Goal: Use online tool/utility: Utilize a website feature to perform a specific function

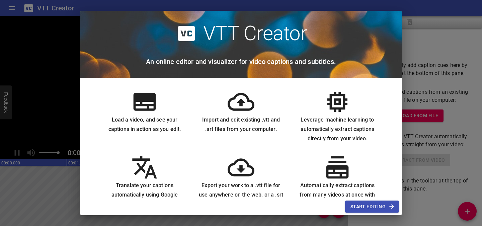
click at [376, 209] on span "Start Editing" at bounding box center [372, 207] width 43 height 8
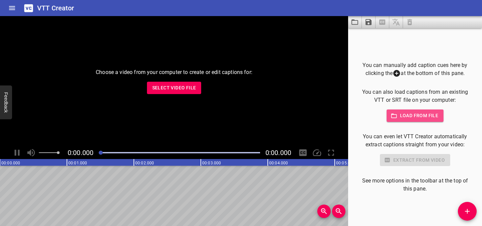
click at [428, 114] on span "Load from file" at bounding box center [415, 116] width 47 height 8
click at [177, 87] on span "Select Video File" at bounding box center [174, 88] width 44 height 8
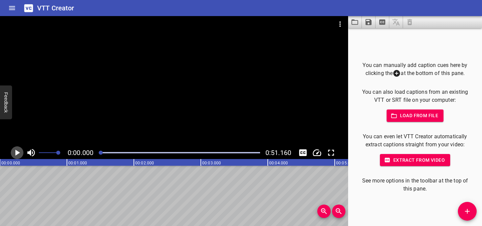
click at [21, 152] on icon "Play/Pause" at bounding box center [17, 153] width 10 height 10
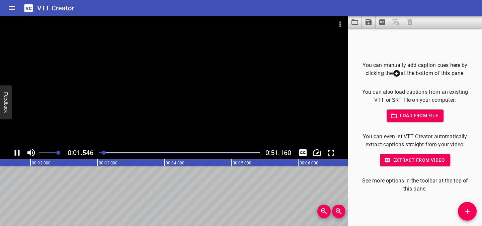
click at [19, 151] on icon "Play/Pause" at bounding box center [17, 153] width 5 height 6
click at [17, 151] on icon "Play/Pause" at bounding box center [17, 153] width 5 height 6
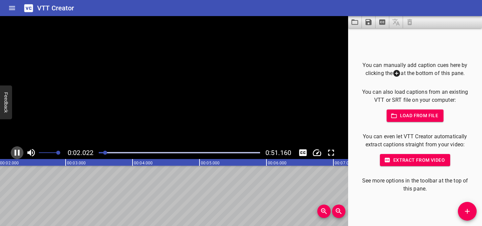
click at [17, 151] on icon "Play/Pause" at bounding box center [17, 153] width 10 height 10
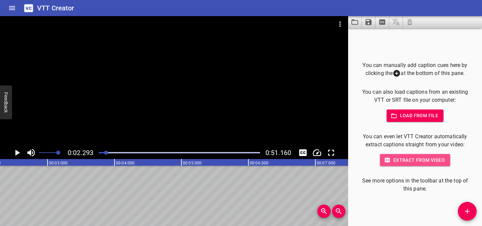
click at [399, 159] on span "Extract from video" at bounding box center [415, 160] width 60 height 8
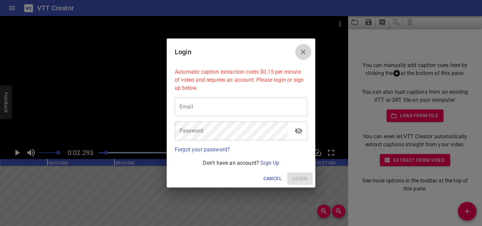
click at [304, 50] on icon "Close" at bounding box center [303, 52] width 8 height 8
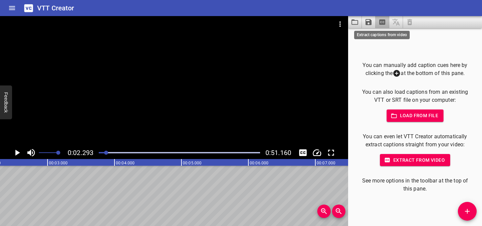
click at [380, 21] on icon "Extract captions from video" at bounding box center [382, 21] width 6 height 5
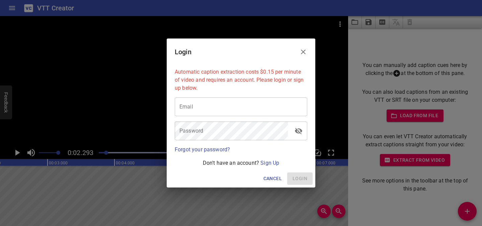
click at [301, 59] on button "Close" at bounding box center [303, 52] width 16 height 16
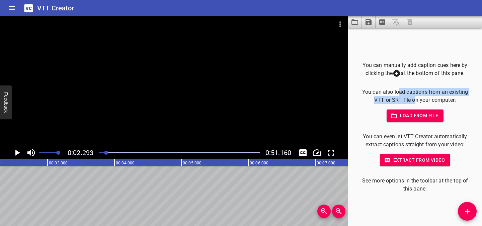
drag, startPoint x: 399, startPoint y: 92, endPoint x: 416, endPoint y: 101, distance: 19.2
click at [416, 101] on p "You can also load captions from an existing VTT or SRT file on your computer:" at bounding box center [415, 96] width 113 height 16
click at [435, 100] on p "You can also load captions from an existing VTT or SRT file on your computer:" at bounding box center [415, 96] width 113 height 16
